Goal: Information Seeking & Learning: Learn about a topic

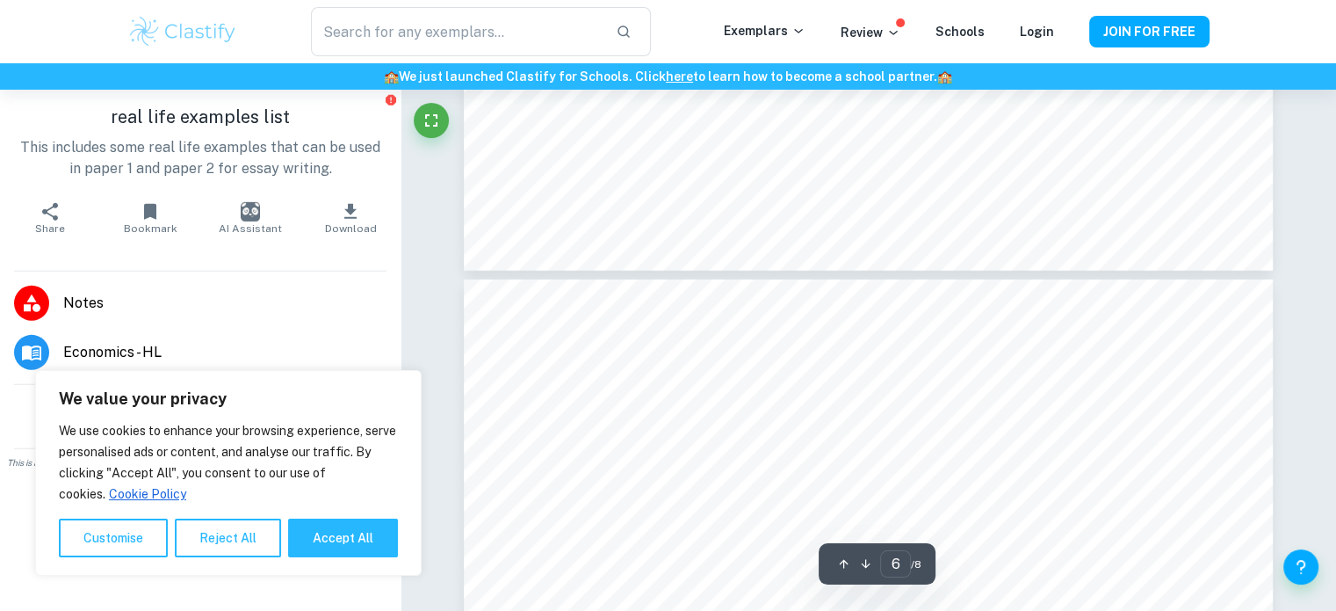
scroll to position [5624, 0]
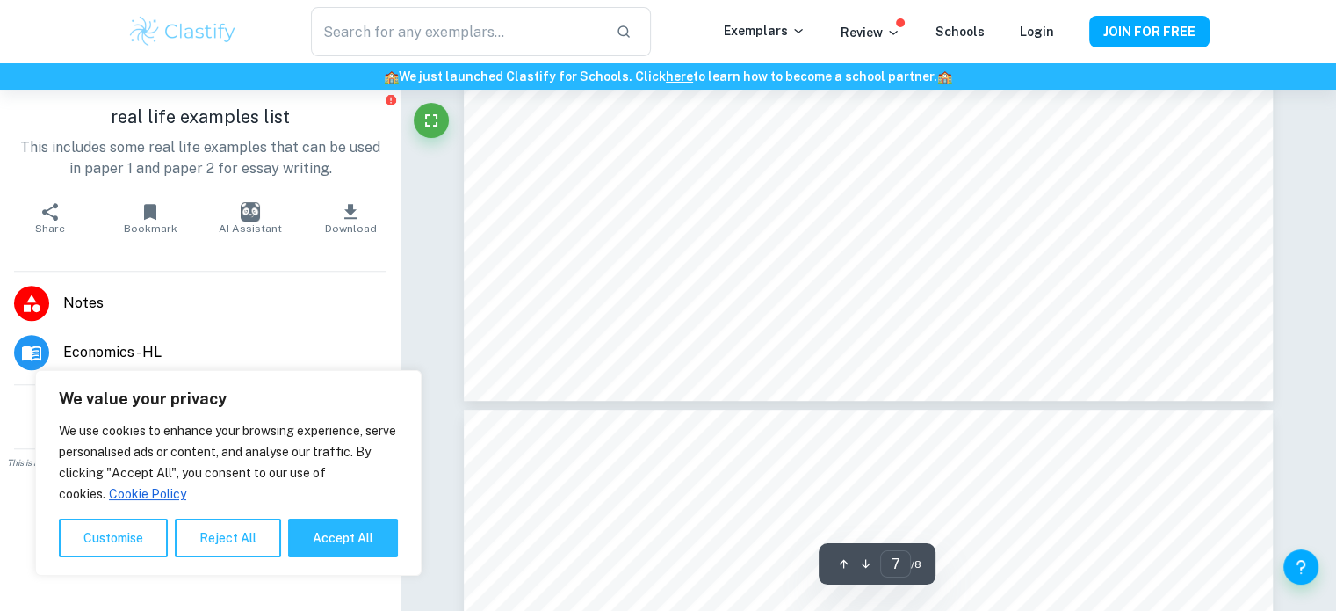
type input "8"
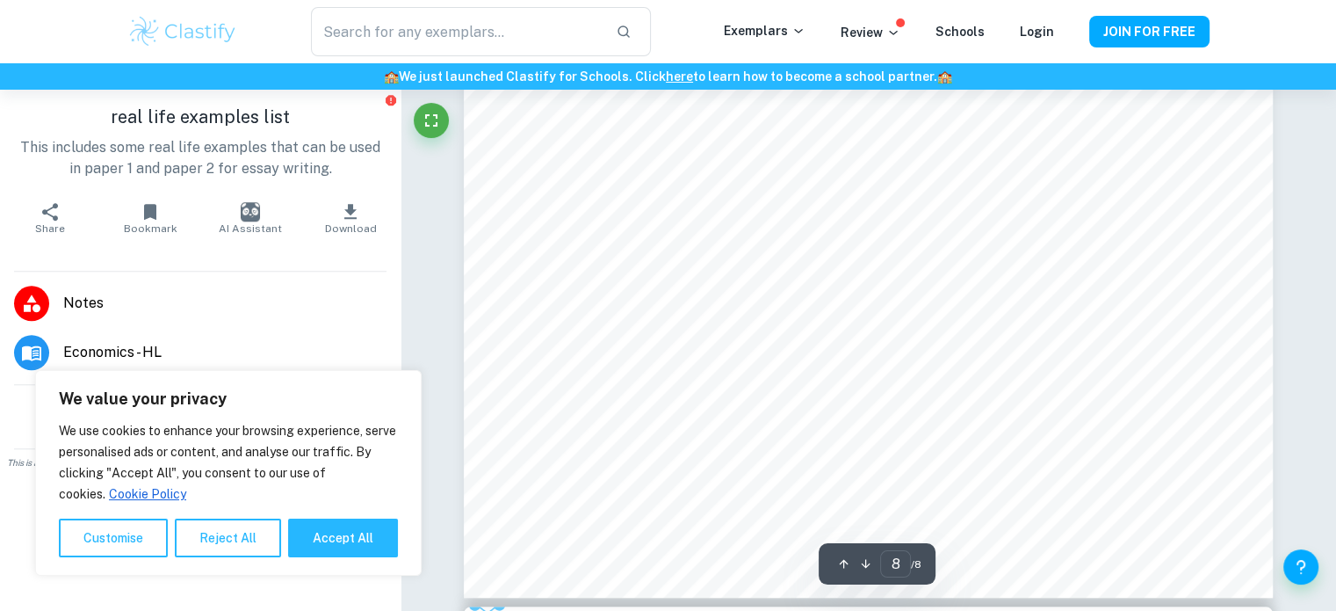
scroll to position [8215, 0]
